Goal: Transaction & Acquisition: Download file/media

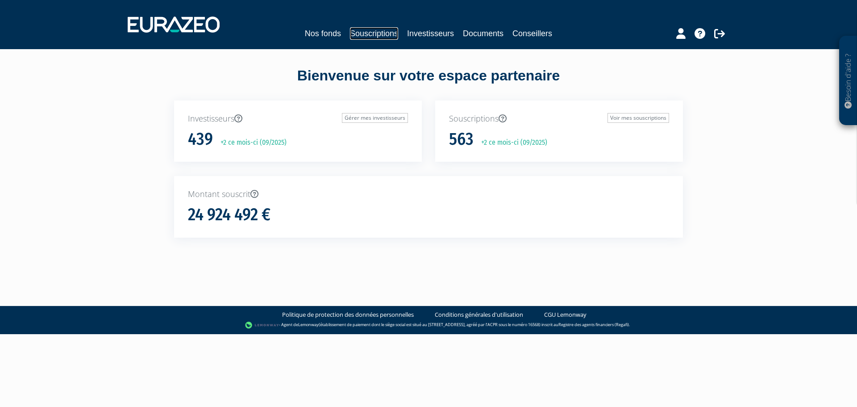
click at [363, 30] on link "Souscriptions" at bounding box center [374, 33] width 48 height 12
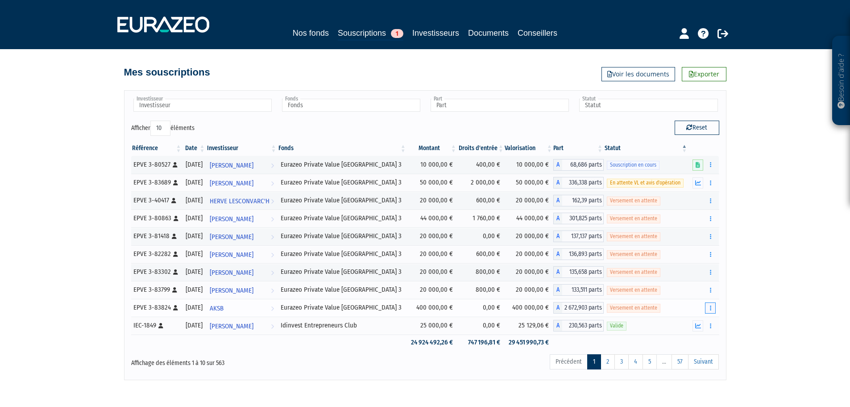
click at [713, 311] on button "button" at bounding box center [710, 307] width 11 height 11
click at [690, 323] on link "Documents" at bounding box center [680, 323] width 67 height 15
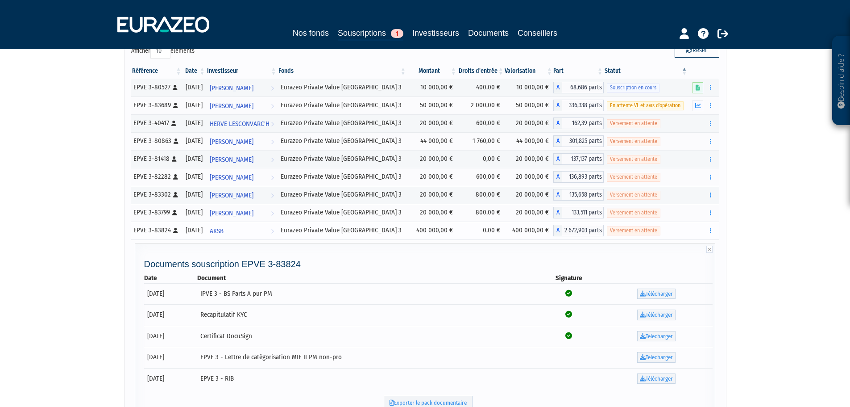
scroll to position [89, 0]
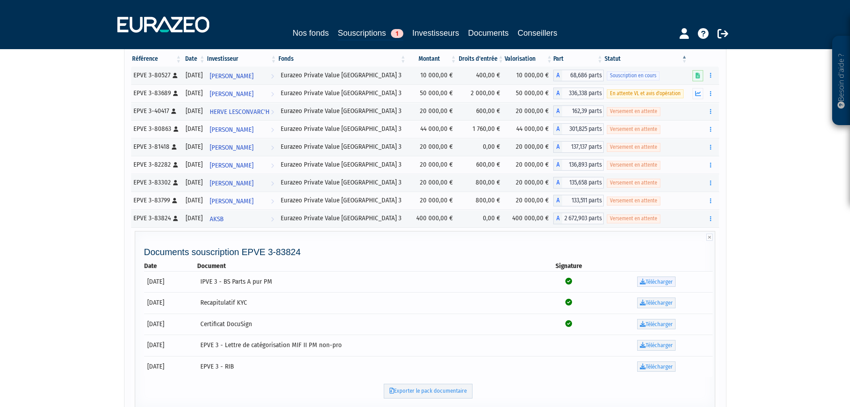
click at [652, 284] on link "Télécharger" at bounding box center [656, 281] width 38 height 11
click at [650, 283] on link "Télécharger" at bounding box center [656, 281] width 38 height 11
click at [660, 300] on link "Télécharger" at bounding box center [656, 302] width 38 height 11
